Goal: Task Accomplishment & Management: Use online tool/utility

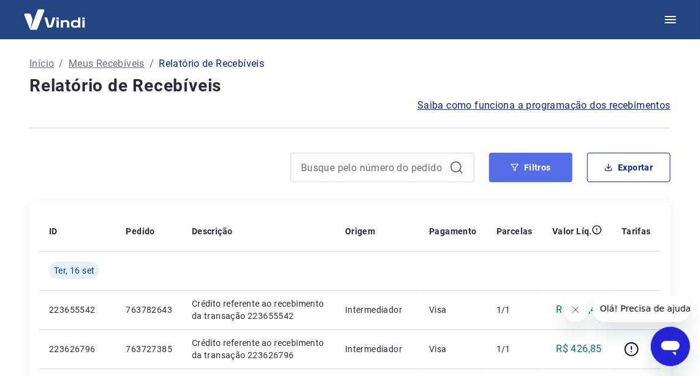
click at [539, 168] on button "Filtros" at bounding box center [530, 167] width 83 height 29
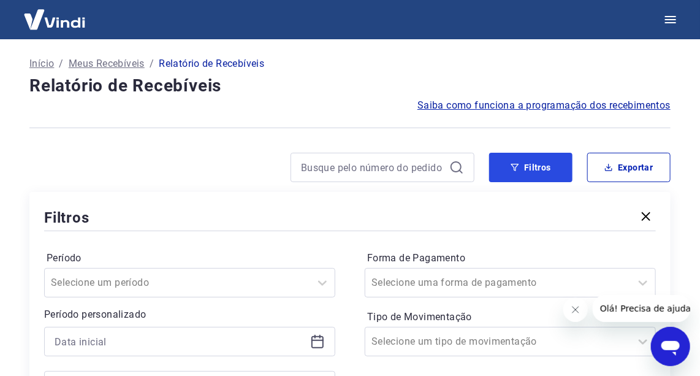
scroll to position [167, 0]
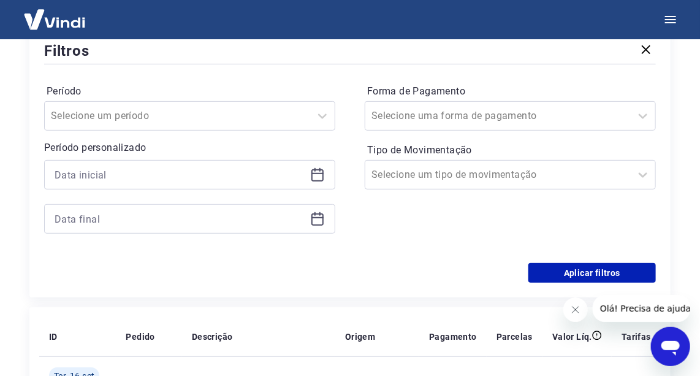
click at [191, 185] on div at bounding box center [189, 174] width 291 height 29
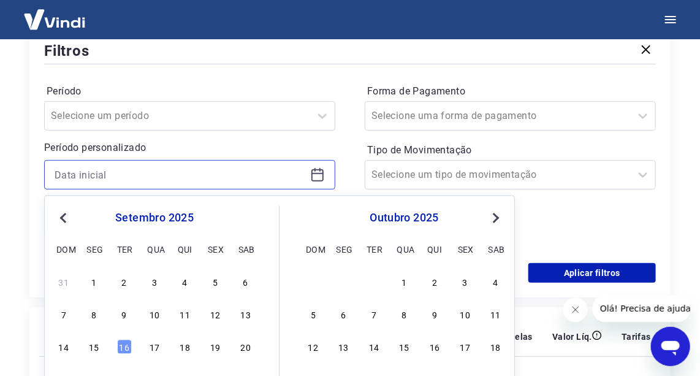
click at [191, 180] on input at bounding box center [180, 175] width 251 height 18
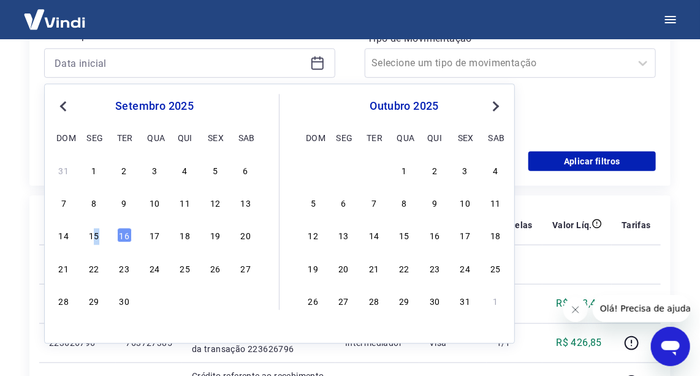
drag, startPoint x: 96, startPoint y: 234, endPoint x: 95, endPoint y: 121, distance: 112.3
click at [96, 234] on div "15" at bounding box center [93, 235] width 15 height 15
type input "[DATE]"
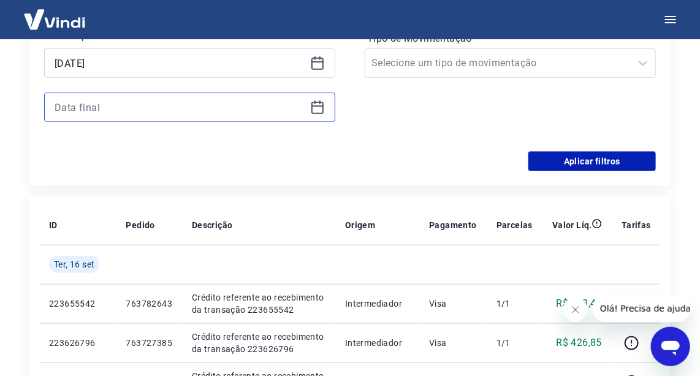
click at [103, 114] on input at bounding box center [180, 107] width 251 height 18
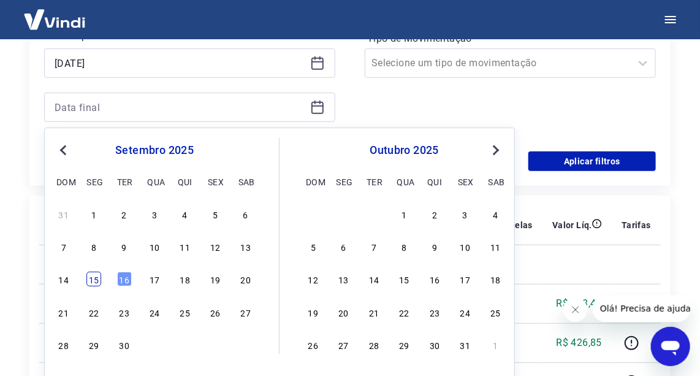
click at [100, 279] on div "15" at bounding box center [93, 279] width 15 height 15
type input "[DATE]"
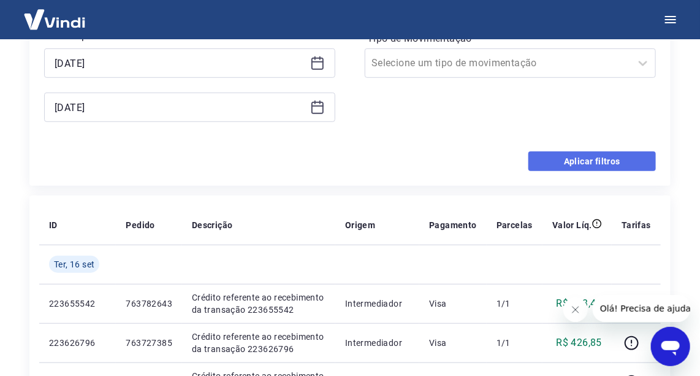
click at [577, 167] on button "Aplicar filtros" at bounding box center [593, 162] width 128 height 20
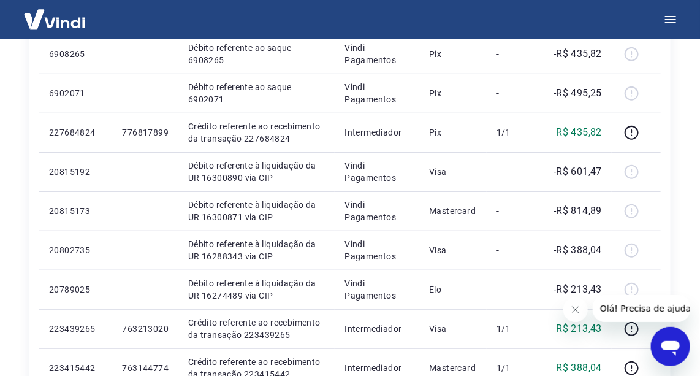
scroll to position [88, 0]
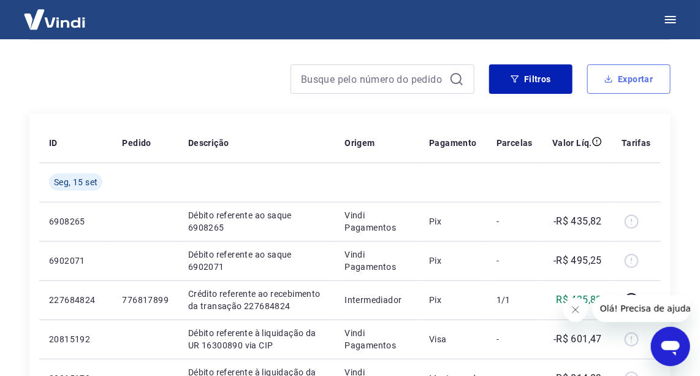
click at [621, 80] on button "Exportar" at bounding box center [629, 78] width 83 height 29
type input "[DATE]"
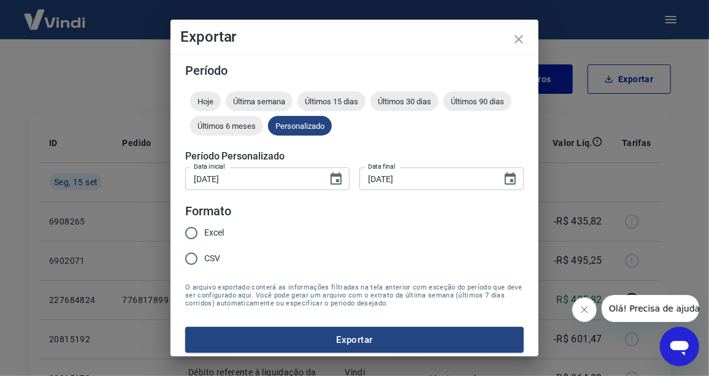
click at [211, 229] on span "Excel" at bounding box center [214, 232] width 20 height 13
click at [204, 229] on input "Excel" at bounding box center [191, 233] width 26 height 26
radio input "true"
click at [297, 327] on button "Exportar" at bounding box center [354, 340] width 339 height 26
